Goal: Complete application form: Complete application form

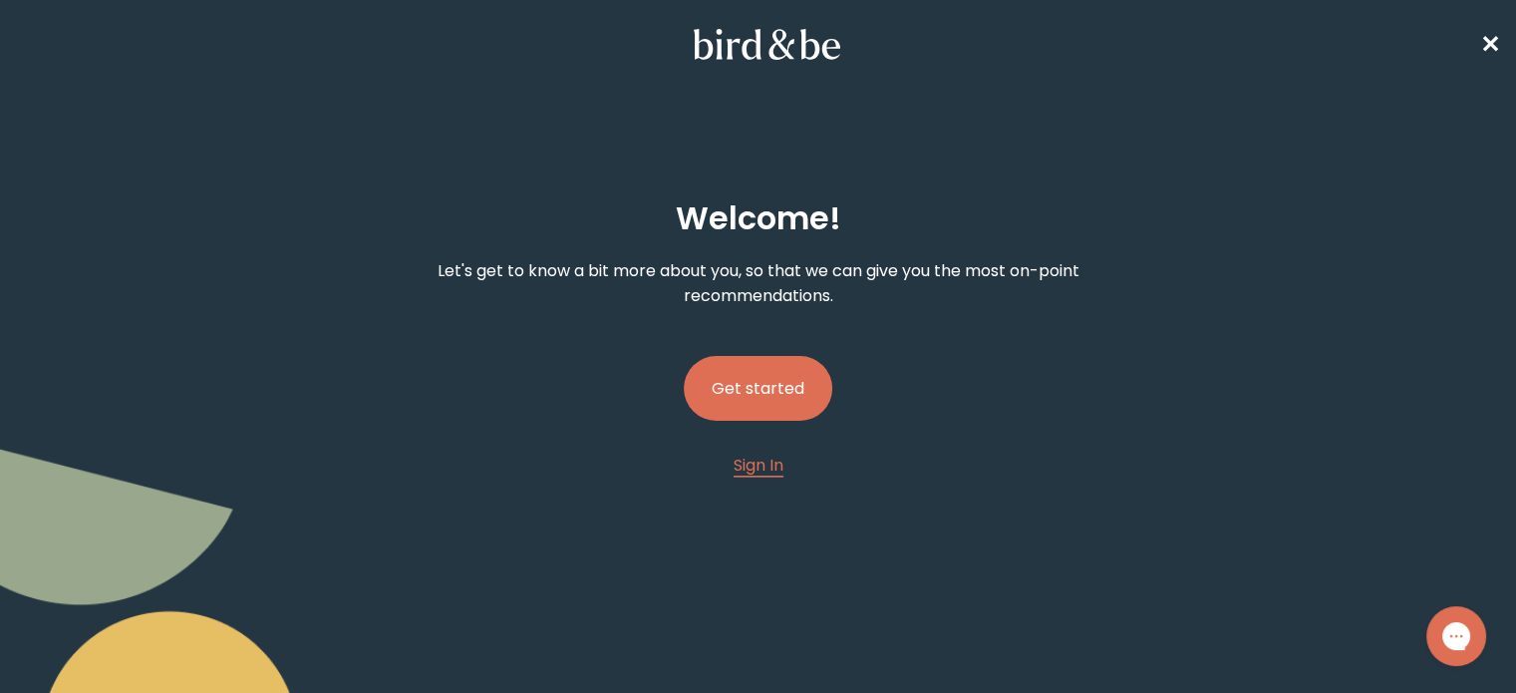
click at [776, 395] on button "Get started" at bounding box center [758, 388] width 149 height 65
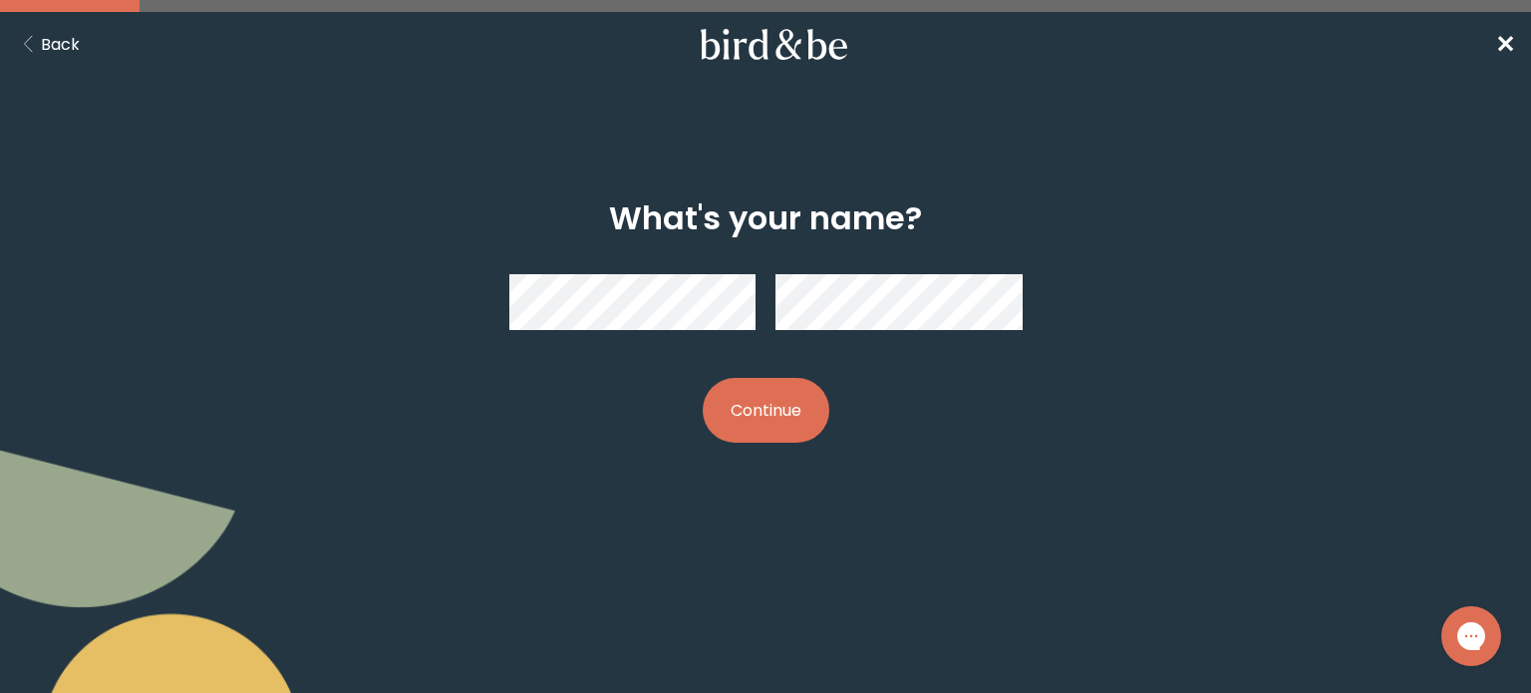
click at [723, 426] on button "Continue" at bounding box center [766, 410] width 127 height 65
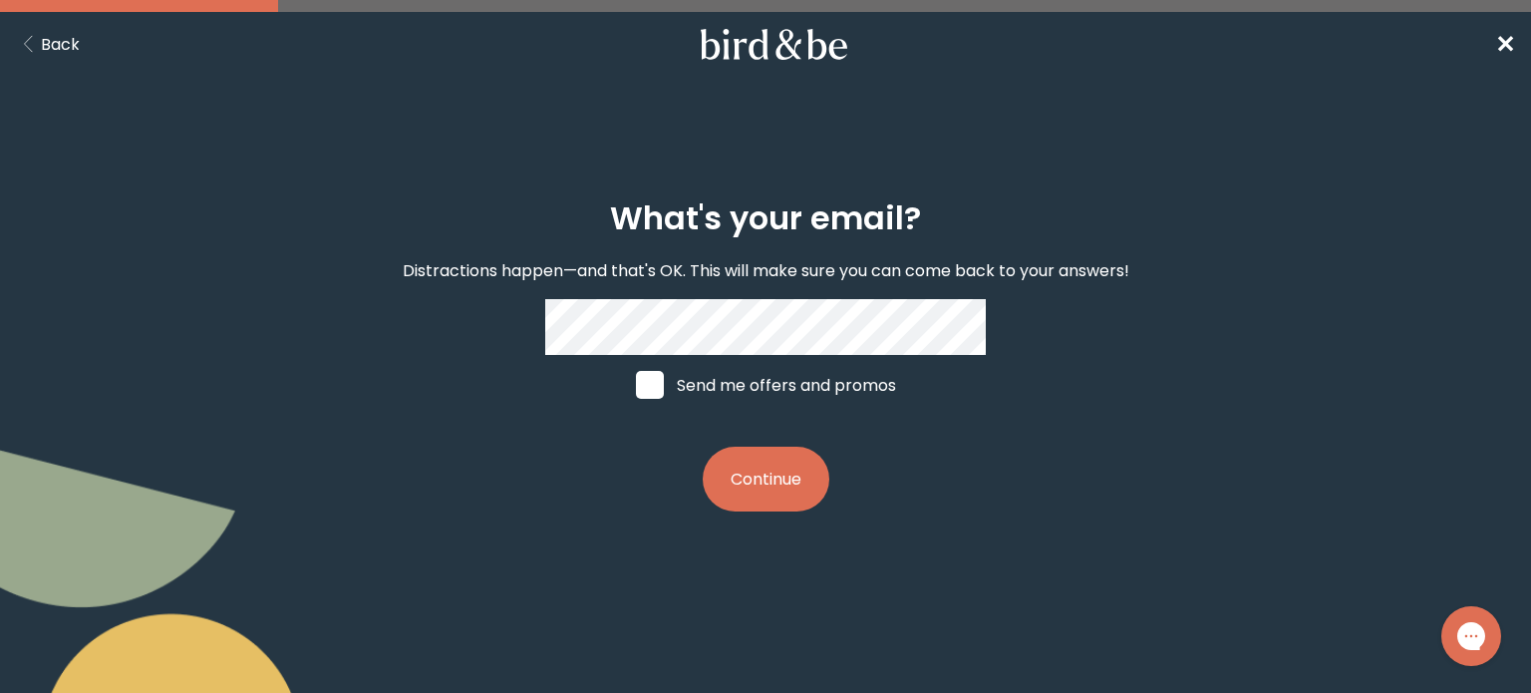
click at [756, 495] on button "Continue" at bounding box center [766, 479] width 127 height 65
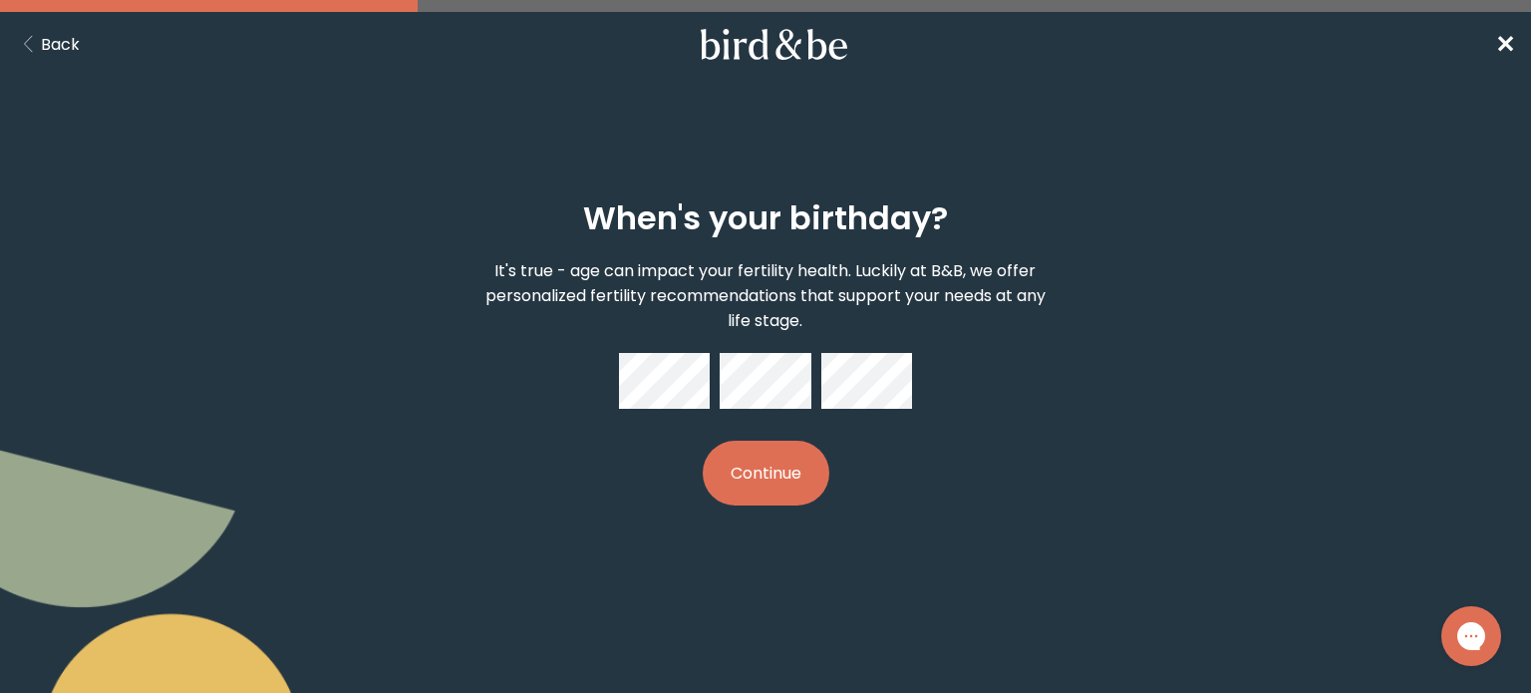
click at [736, 462] on button "Continue" at bounding box center [766, 473] width 127 height 65
click at [748, 460] on button "Continue" at bounding box center [766, 473] width 127 height 65
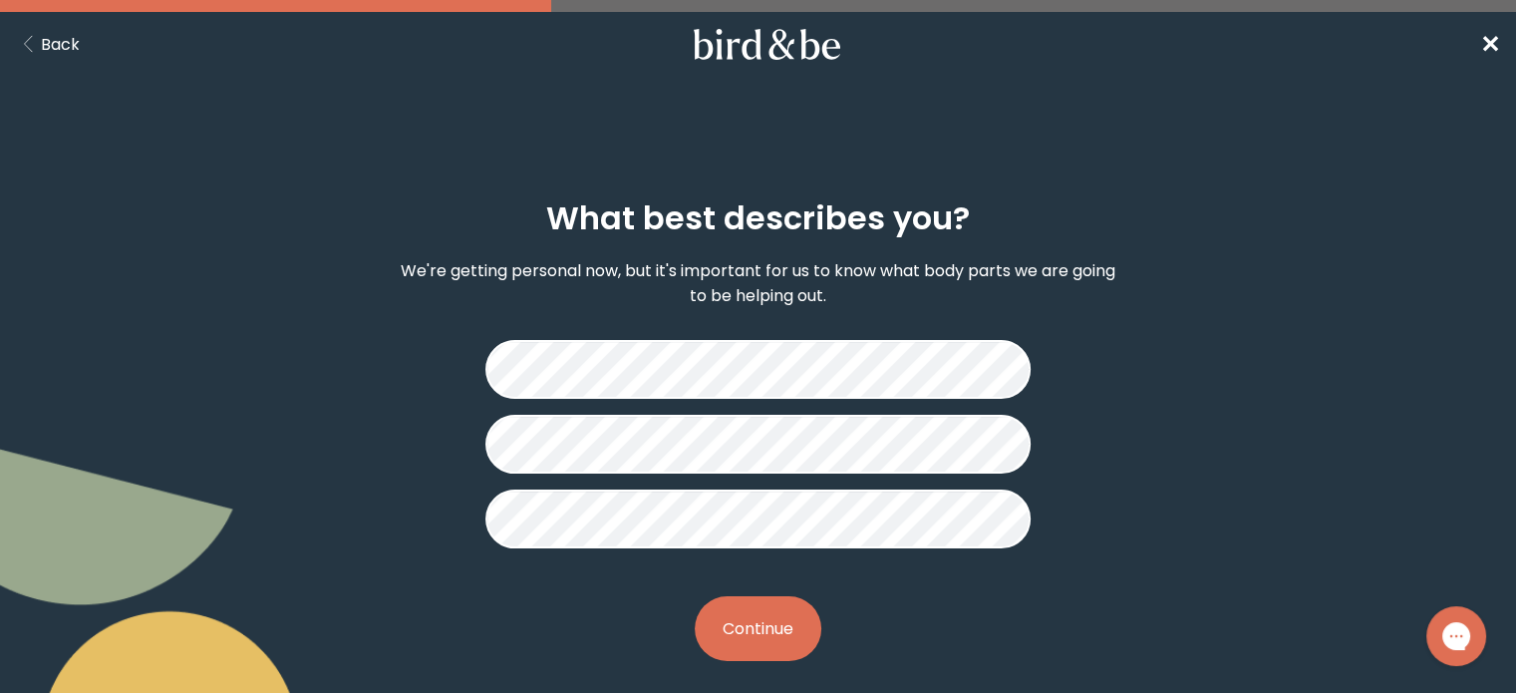
click at [778, 661] on div "What best describes you? We're getting personal now, but it's important for us …" at bounding box center [758, 430] width 727 height 525
click at [759, 649] on button "Continue" at bounding box center [758, 628] width 127 height 65
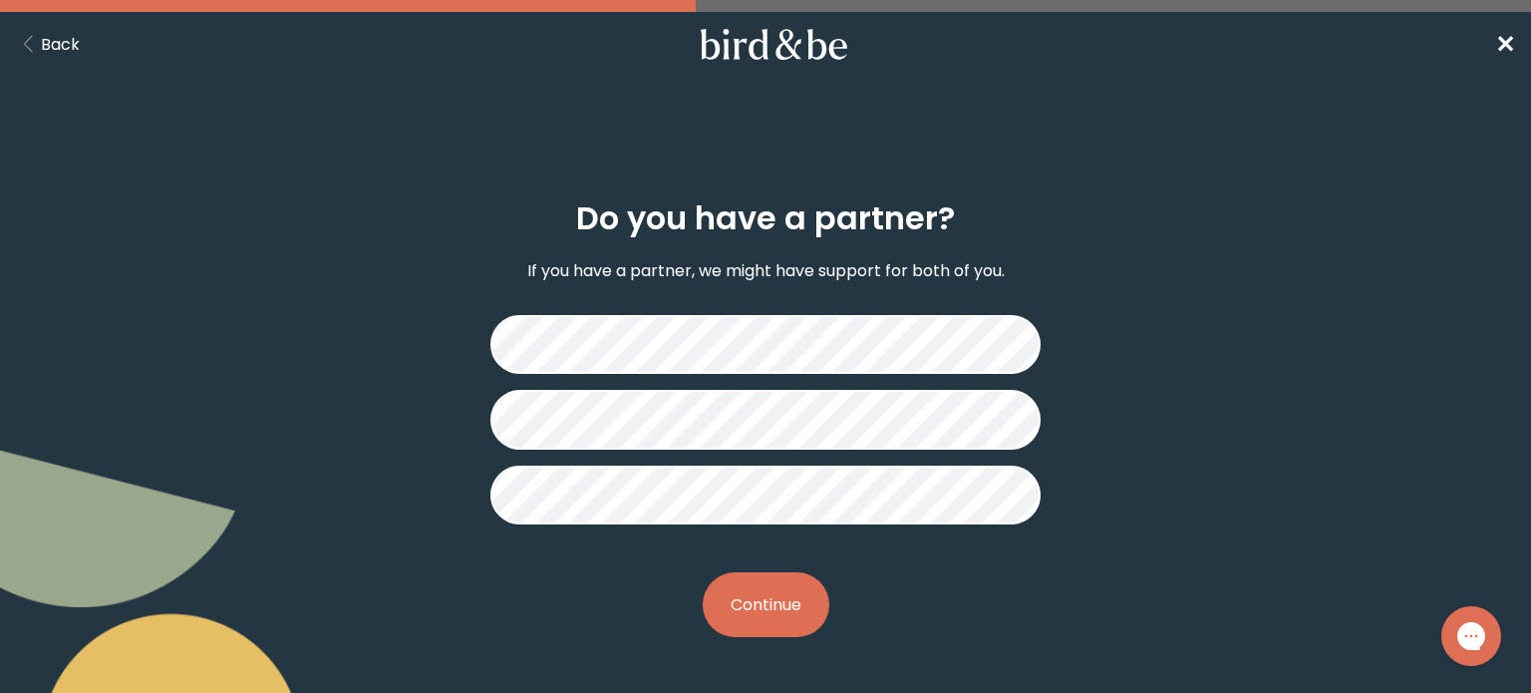
click at [740, 585] on button "Continue" at bounding box center [766, 604] width 127 height 65
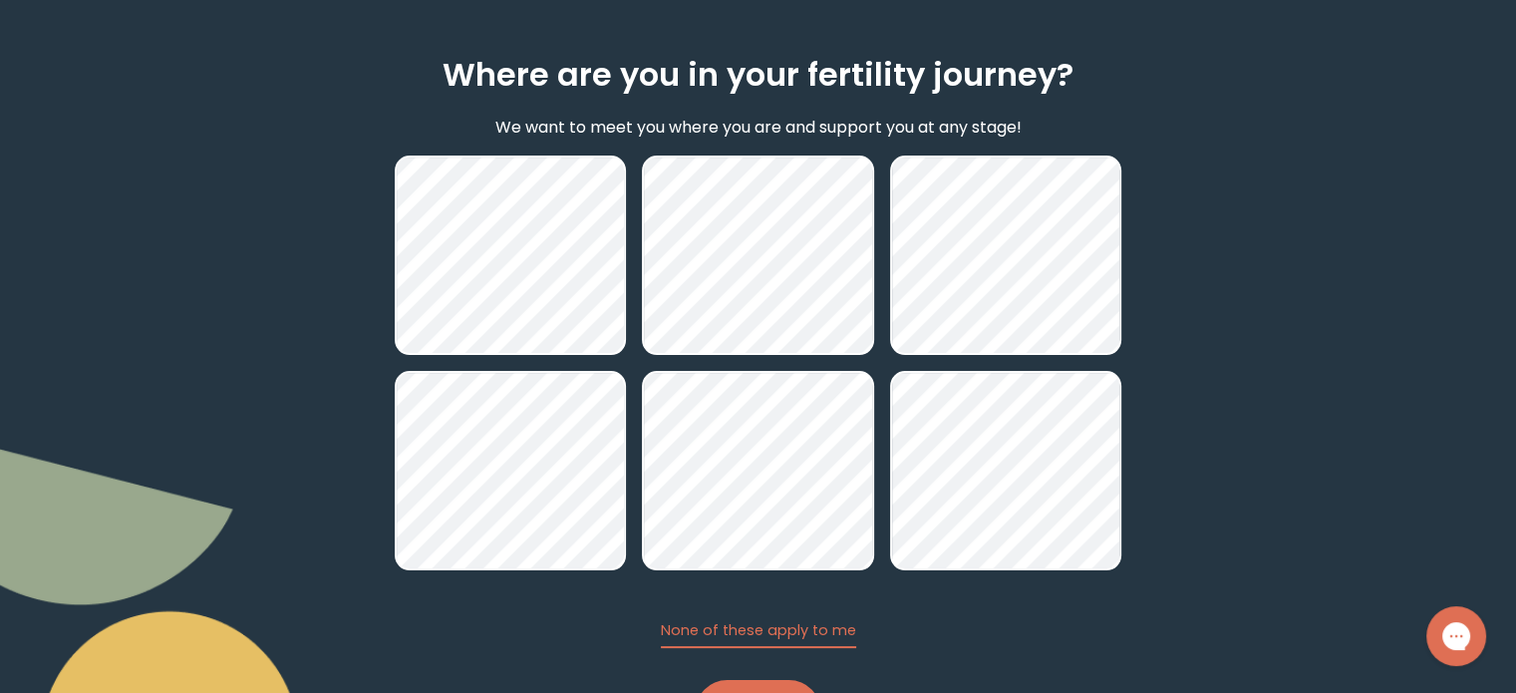
scroll to position [240, 0]
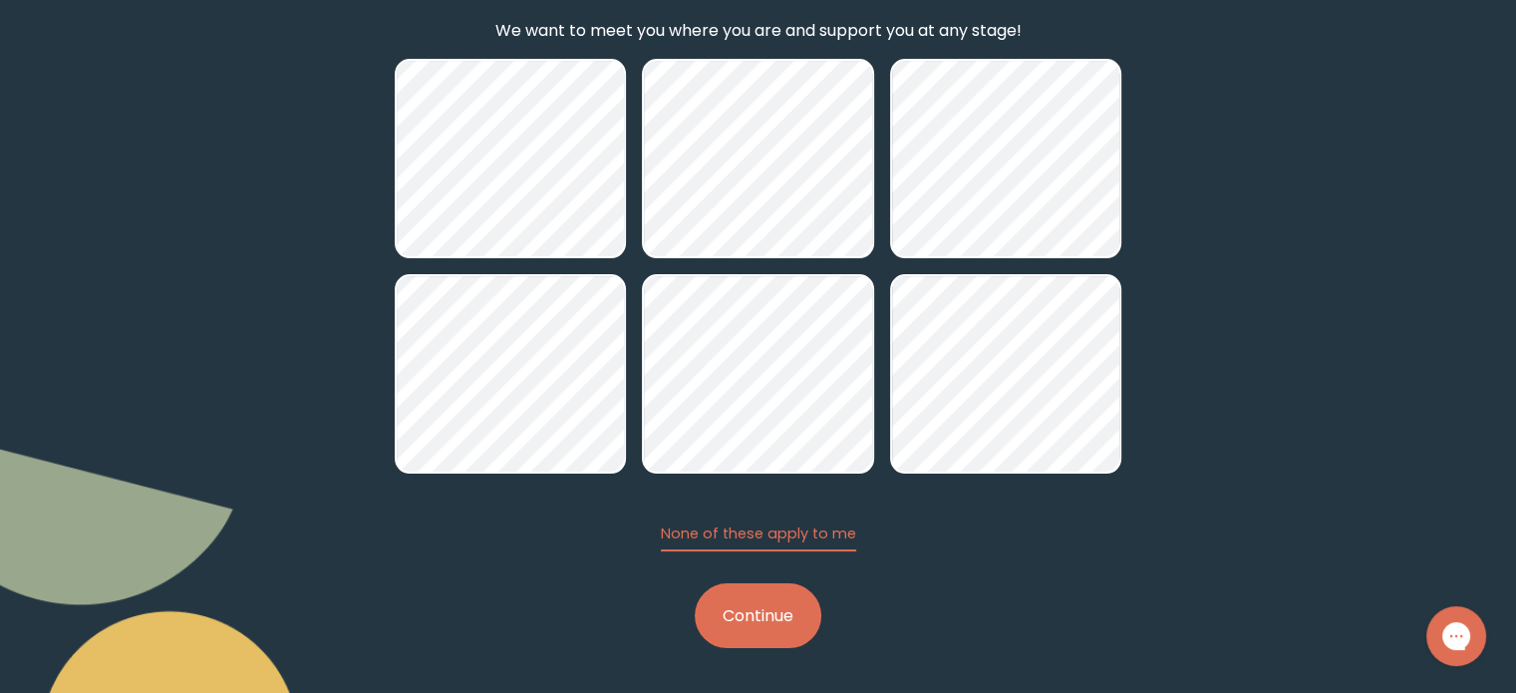
click at [748, 613] on button "Continue" at bounding box center [758, 615] width 127 height 65
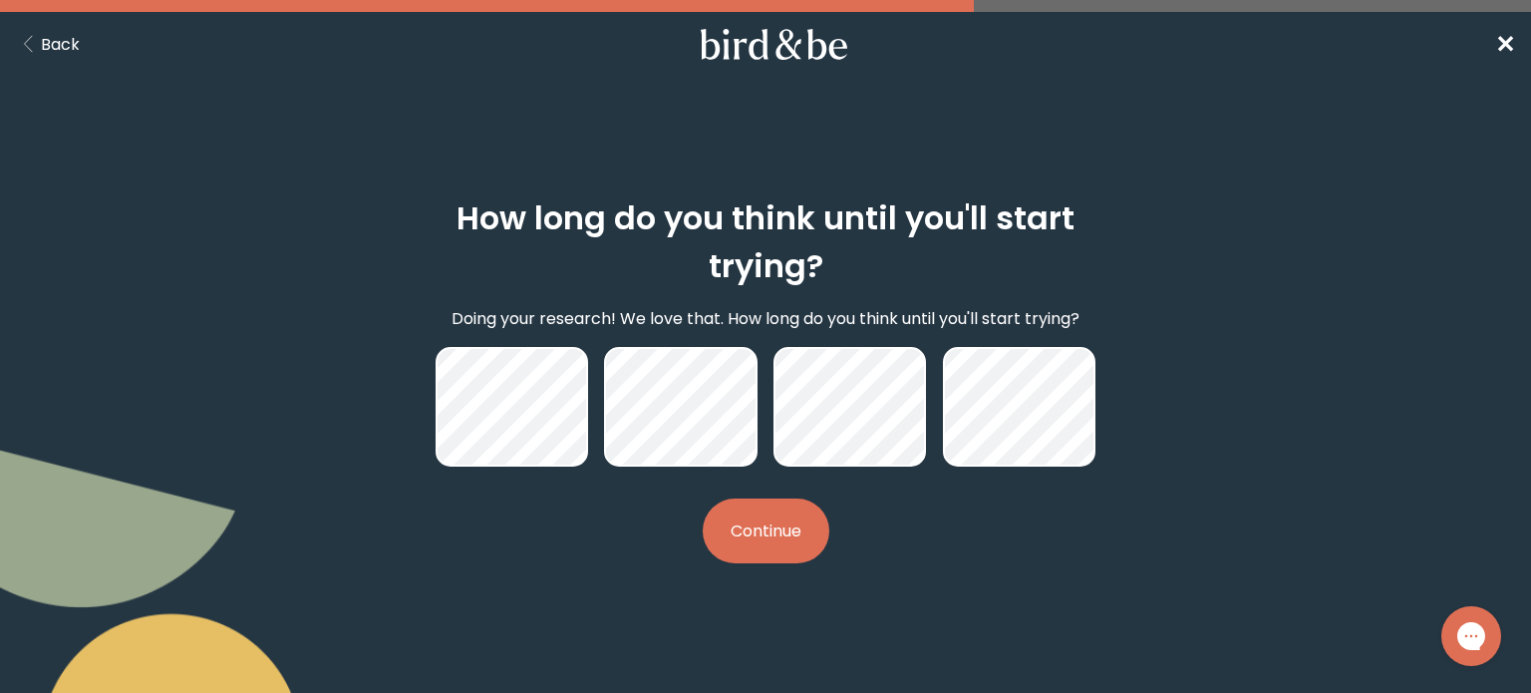
click at [722, 541] on button "Continue" at bounding box center [766, 531] width 127 height 65
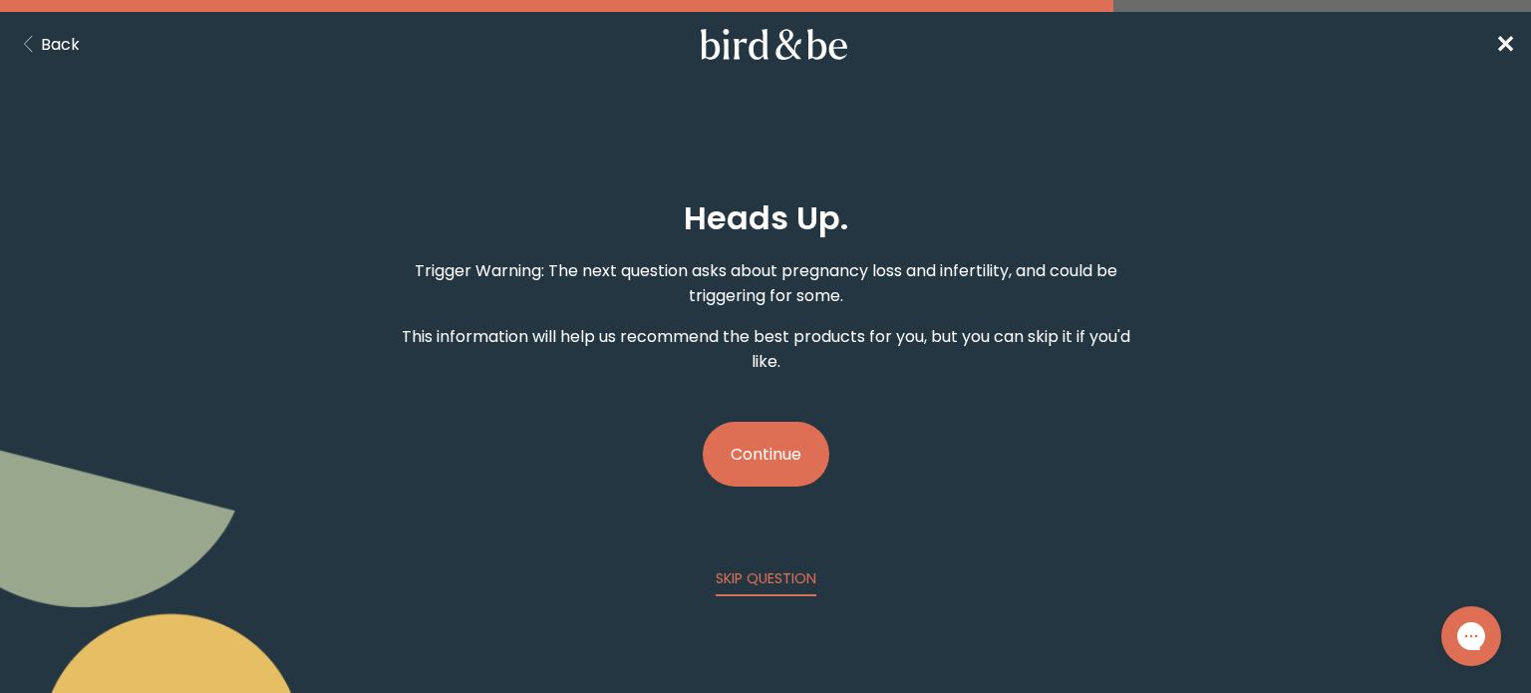
click at [744, 465] on button "Continue" at bounding box center [766, 454] width 127 height 65
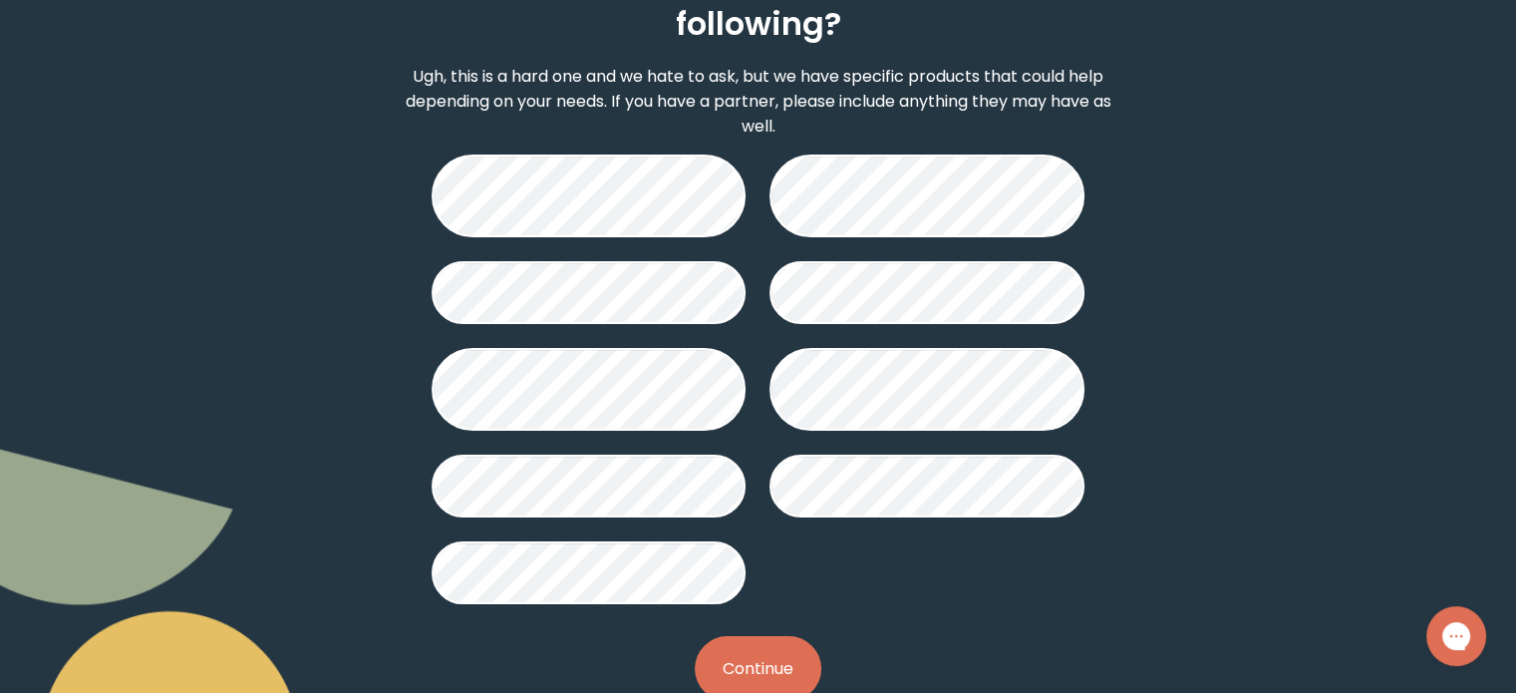
scroll to position [247, 0]
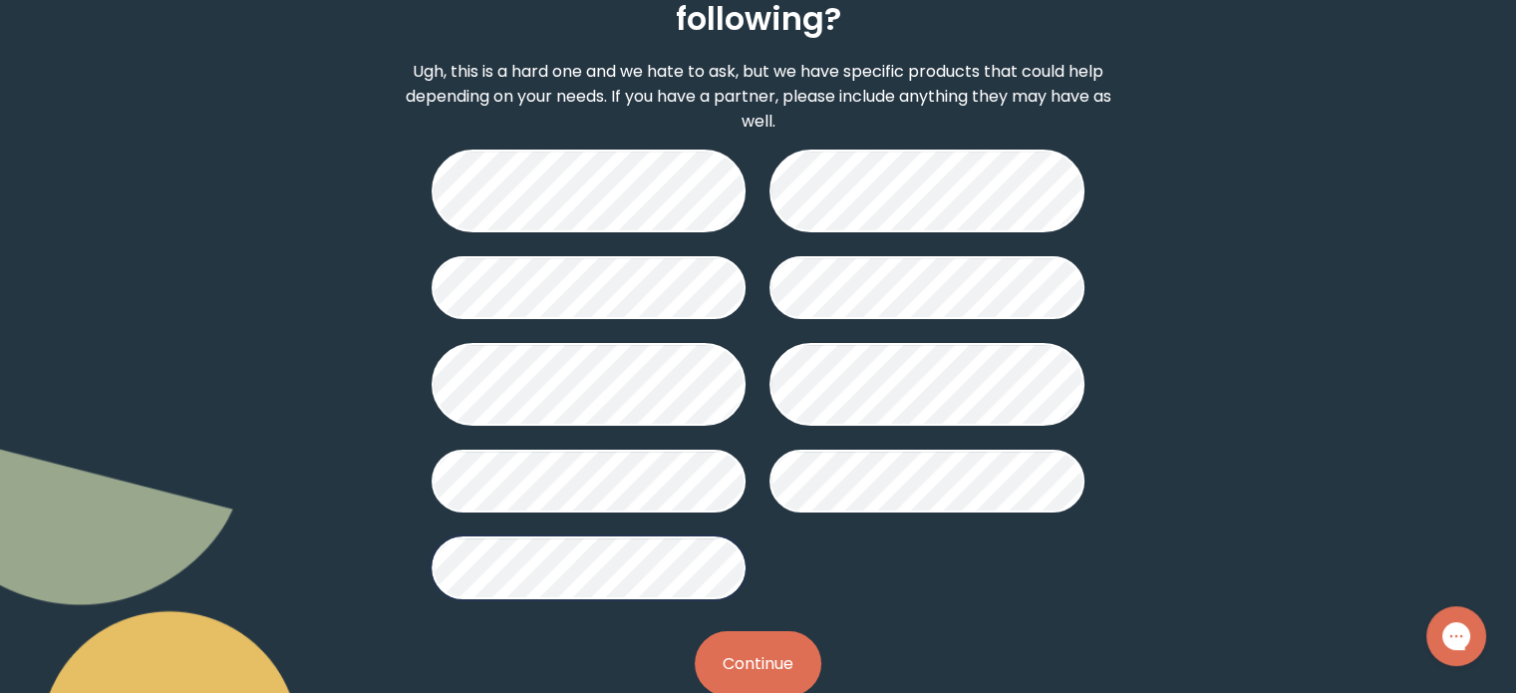
click at [749, 631] on button "Continue" at bounding box center [758, 663] width 127 height 65
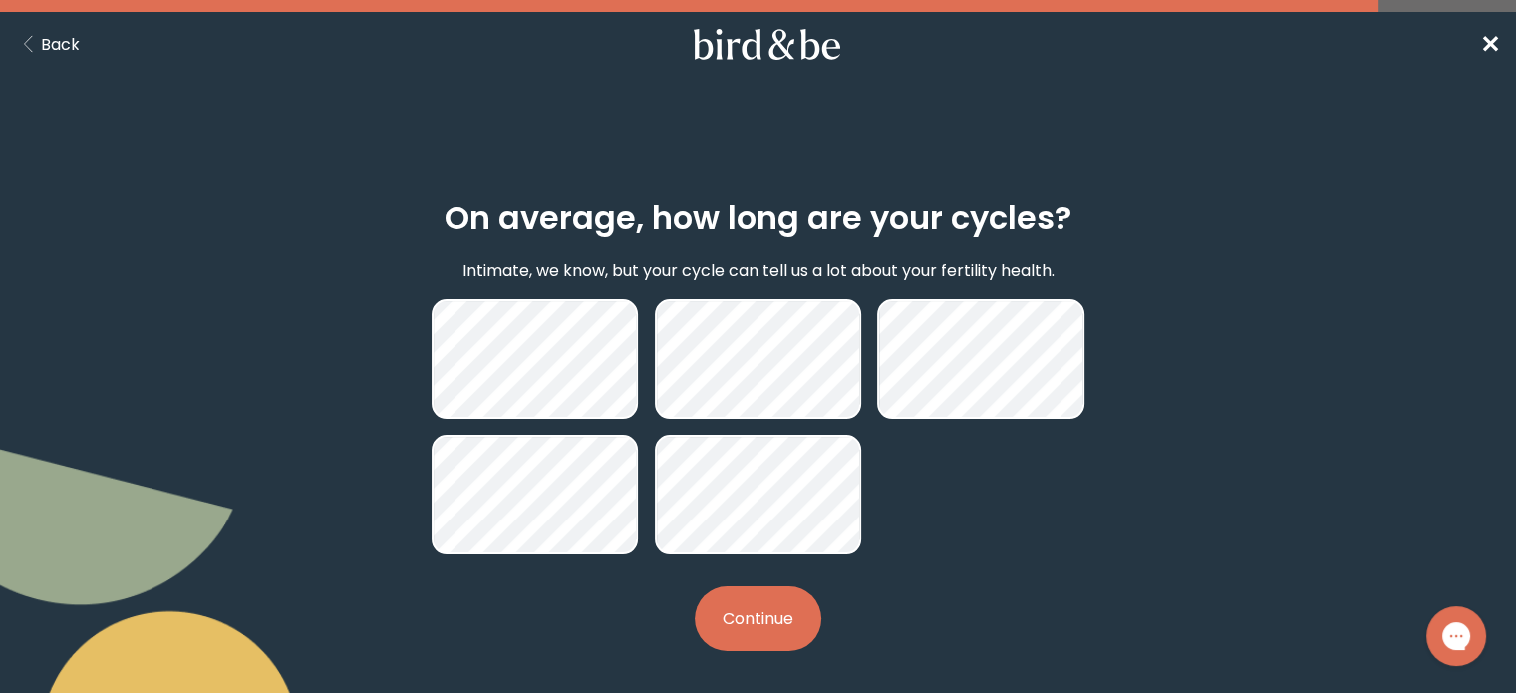
click at [737, 617] on button "Continue" at bounding box center [758, 618] width 127 height 65
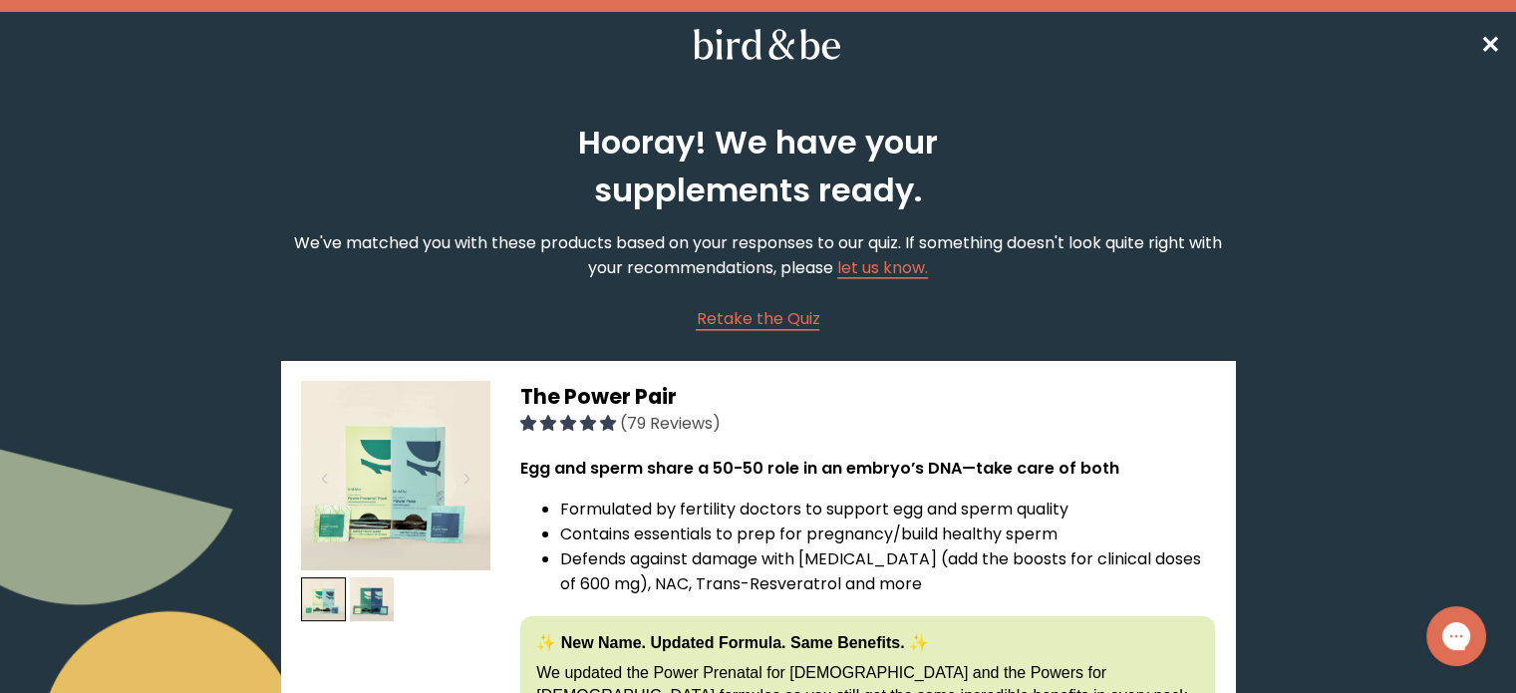
drag, startPoint x: 1481, startPoint y: 24, endPoint x: 1488, endPoint y: 46, distance: 23.0
click at [1488, 46] on nav "✕" at bounding box center [758, 44] width 1516 height 64
click at [1488, 46] on span "✕" at bounding box center [1491, 44] width 20 height 33
